Goal: Task Accomplishment & Management: Complete application form

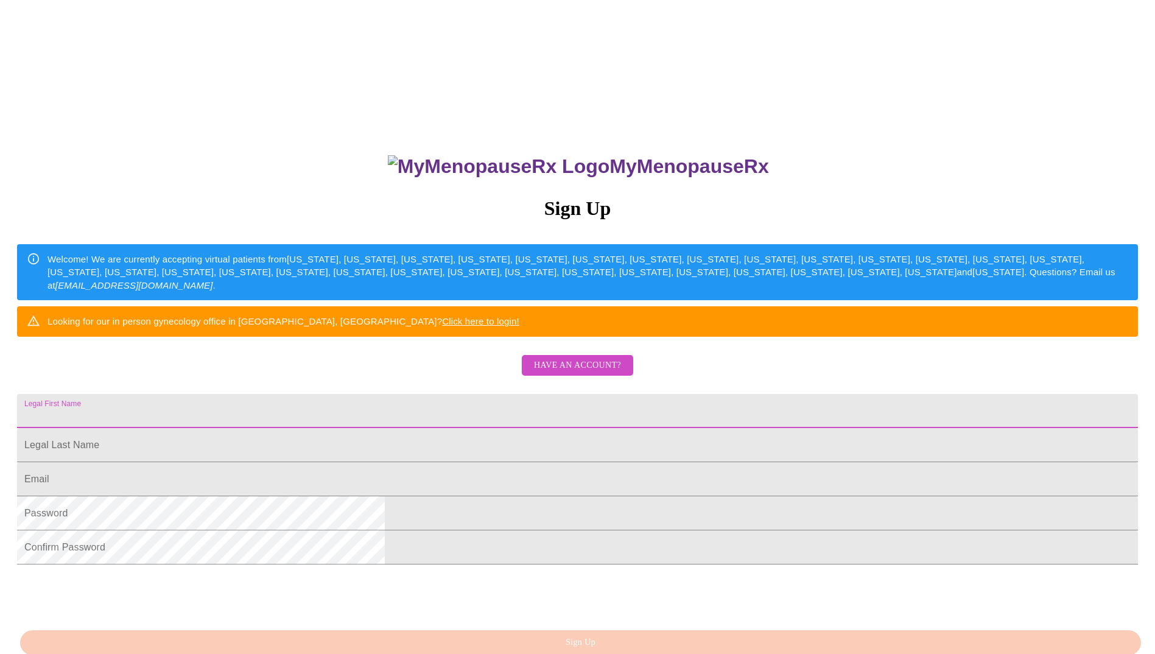
click at [444, 428] on input "Legal First Name" at bounding box center [577, 411] width 1121 height 34
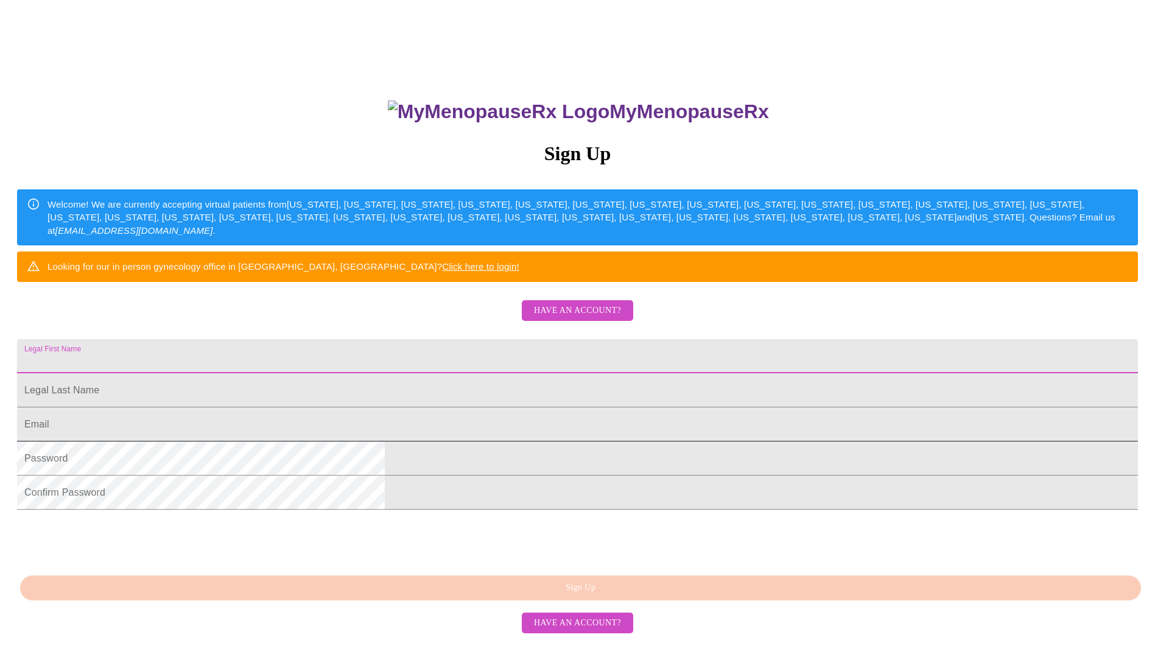
scroll to position [122, 0]
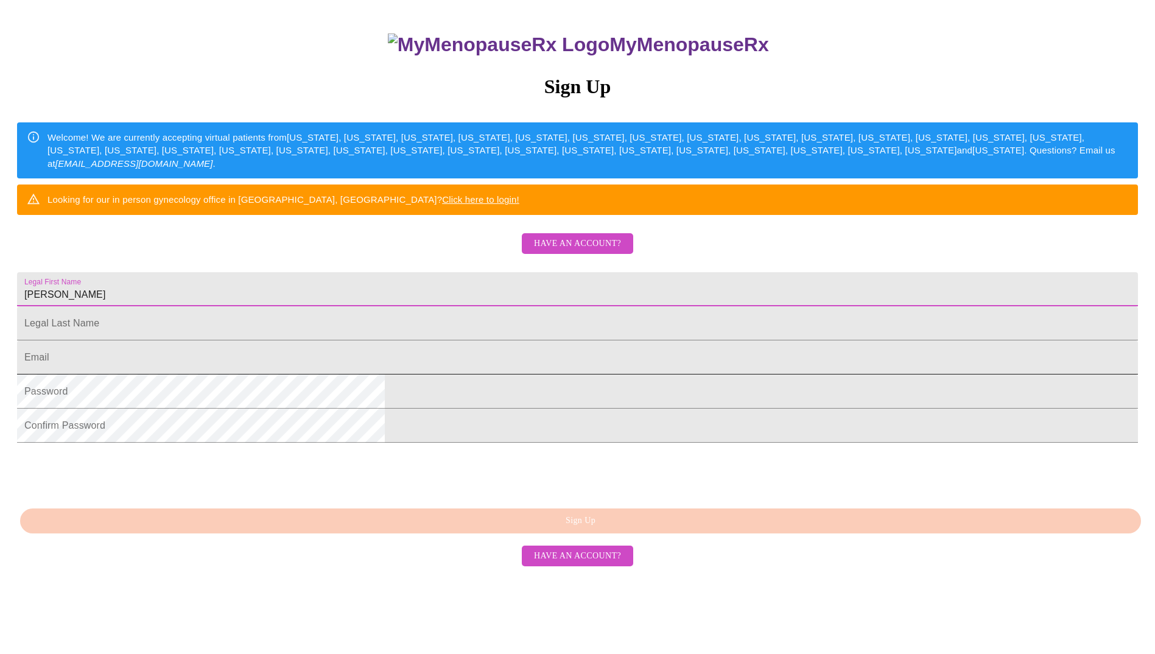
type input "Meghan"
type input "Palmer"
type input "palmermejh@"
